Goal: Task Accomplishment & Management: Use online tool/utility

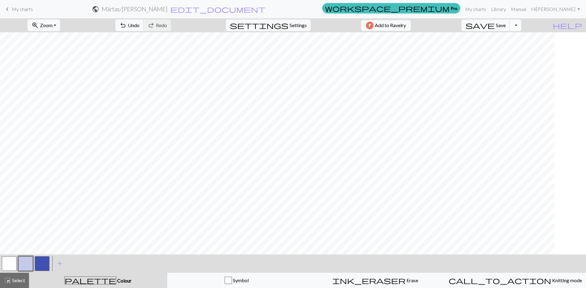
scroll to position [0, 41]
click at [55, 21] on button "zoom_in Zoom Zoom" at bounding box center [43, 26] width 33 height 12
click at [46, 73] on button "50%" at bounding box center [52, 73] width 48 height 10
click at [19, 280] on span "Select" at bounding box center [18, 281] width 14 height 6
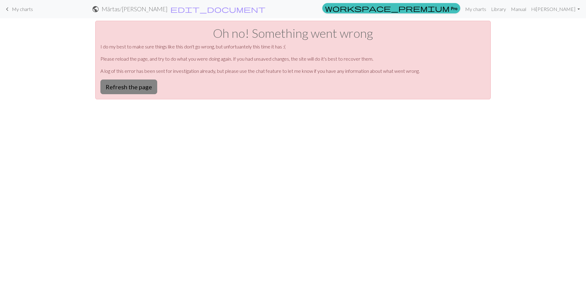
click at [132, 83] on button "Refresh the page" at bounding box center [128, 87] width 57 height 15
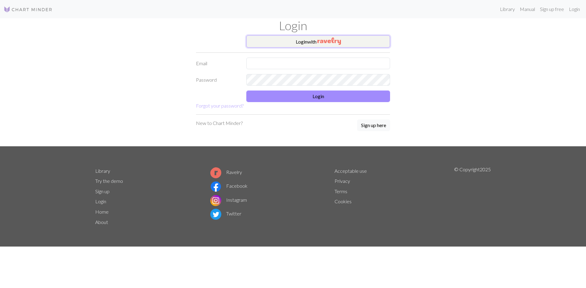
click at [307, 38] on button "Login with" at bounding box center [318, 41] width 144 height 12
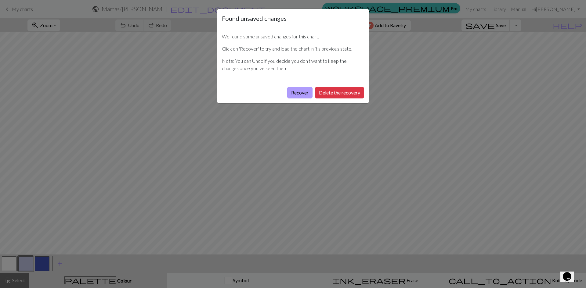
click at [300, 91] on button "Recover" at bounding box center [299, 93] width 25 height 12
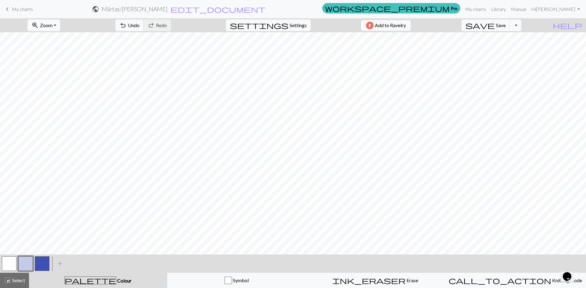
click at [60, 25] on button "zoom_in Zoom Zoom" at bounding box center [43, 26] width 33 height 12
click at [51, 73] on button "50%" at bounding box center [52, 73] width 48 height 10
click at [20, 282] on span "Select" at bounding box center [18, 281] width 14 height 6
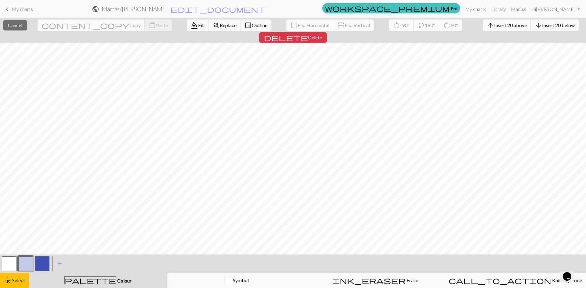
click at [494, 26] on span "Insert 20 above" at bounding box center [510, 25] width 33 height 6
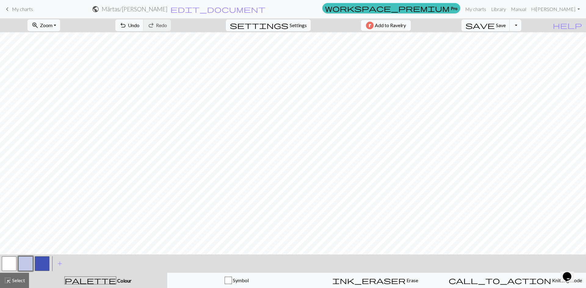
click at [28, 265] on button "button" at bounding box center [25, 264] width 15 height 15
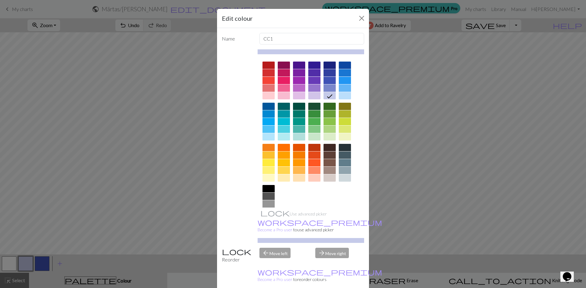
click at [20, 279] on div "Edit colour Name CC1 Use advanced picker workspace_premium Become a Pro user to…" at bounding box center [293, 144] width 586 height 288
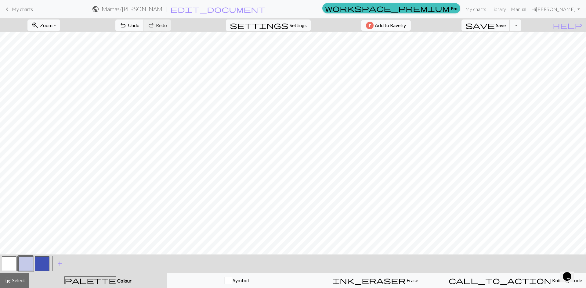
click at [20, 279] on span "Select" at bounding box center [18, 281] width 14 height 6
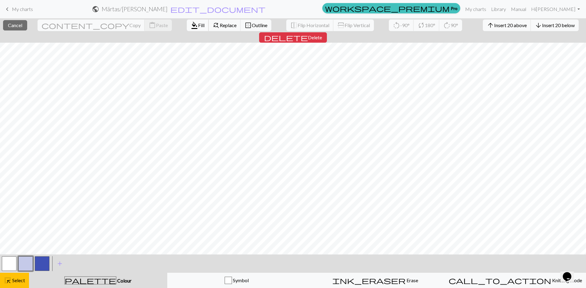
click at [191, 24] on span "format_color_fill" at bounding box center [194, 25] width 7 height 9
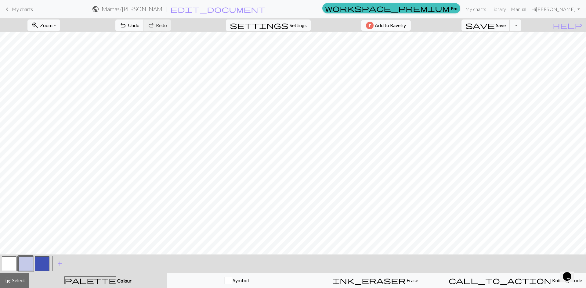
click at [43, 260] on button "button" at bounding box center [42, 264] width 15 height 15
click at [139, 27] on span "Undo" at bounding box center [134, 25] width 12 height 6
click at [60, 30] on button "zoom_in Zoom Zoom" at bounding box center [43, 26] width 33 height 12
click at [60, 50] on button "Fit width" at bounding box center [52, 49] width 48 height 10
click at [144, 25] on button "undo Undo Undo" at bounding box center [129, 26] width 28 height 12
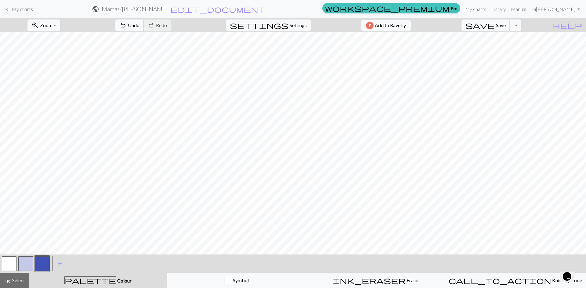
click at [127, 22] on span "undo" at bounding box center [122, 25] width 7 height 9
click at [17, 279] on span "Select" at bounding box center [18, 281] width 14 height 6
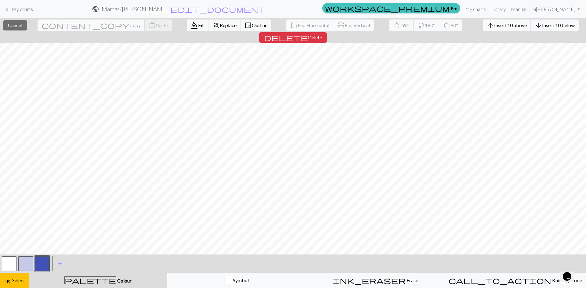
click at [494, 24] on span "Insert 10 above" at bounding box center [510, 25] width 33 height 6
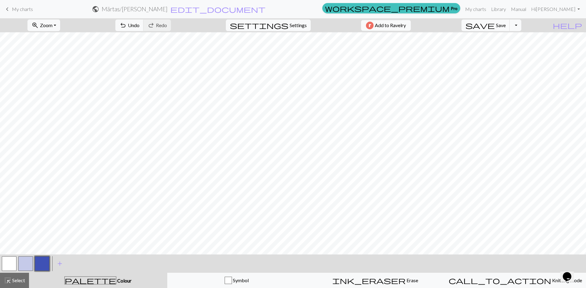
click at [24, 266] on button "button" at bounding box center [25, 264] width 15 height 15
click at [24, 277] on div "highlight_alt Select Select" at bounding box center [14, 280] width 21 height 7
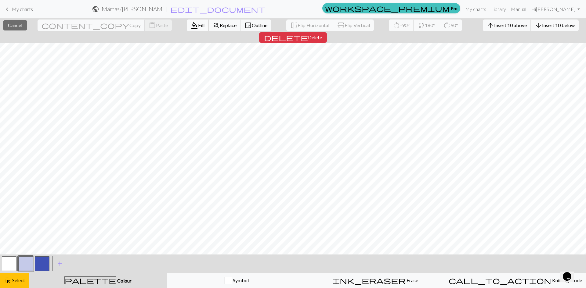
click at [191, 25] on span "format_color_fill" at bounding box center [194, 25] width 7 height 9
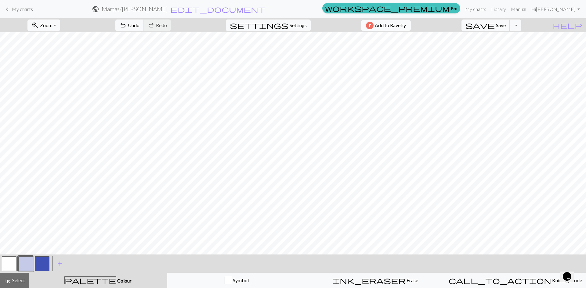
click at [44, 262] on button "button" at bounding box center [42, 264] width 15 height 15
click at [53, 26] on span "Zoom" at bounding box center [46, 25] width 13 height 6
click at [51, 75] on button "50%" at bounding box center [52, 73] width 48 height 10
click at [53, 24] on span "Zoom" at bounding box center [46, 25] width 13 height 6
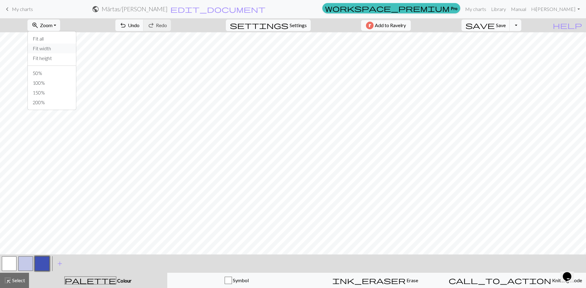
click at [53, 49] on button "Fit width" at bounding box center [52, 49] width 48 height 10
click at [139, 23] on span "Undo" at bounding box center [134, 25] width 12 height 6
click at [127, 23] on span "undo" at bounding box center [122, 25] width 7 height 9
click at [139, 24] on span "Undo" at bounding box center [134, 25] width 12 height 6
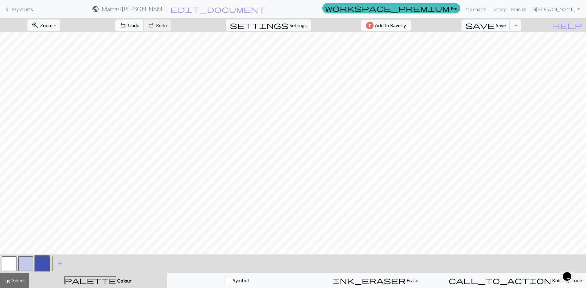
click at [144, 24] on button "undo Undo Undo" at bounding box center [129, 26] width 28 height 12
click at [60, 25] on button "zoom_in Zoom Zoom" at bounding box center [43, 26] width 33 height 12
click at [51, 39] on button "Fit all" at bounding box center [52, 39] width 48 height 10
click at [168, 12] on h2 "Märtas / Märtas bakstycke" at bounding box center [135, 8] width 66 height 7
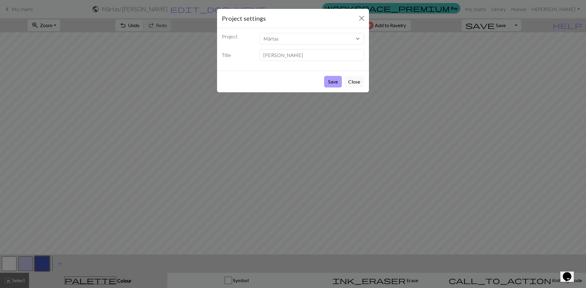
click at [333, 80] on button "Save" at bounding box center [333, 82] width 18 height 12
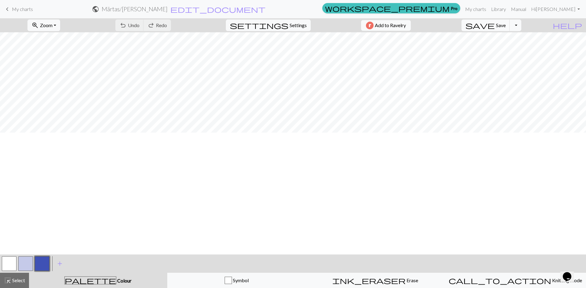
scroll to position [0, 0]
